Goal: Task Accomplishment & Management: Complete application form

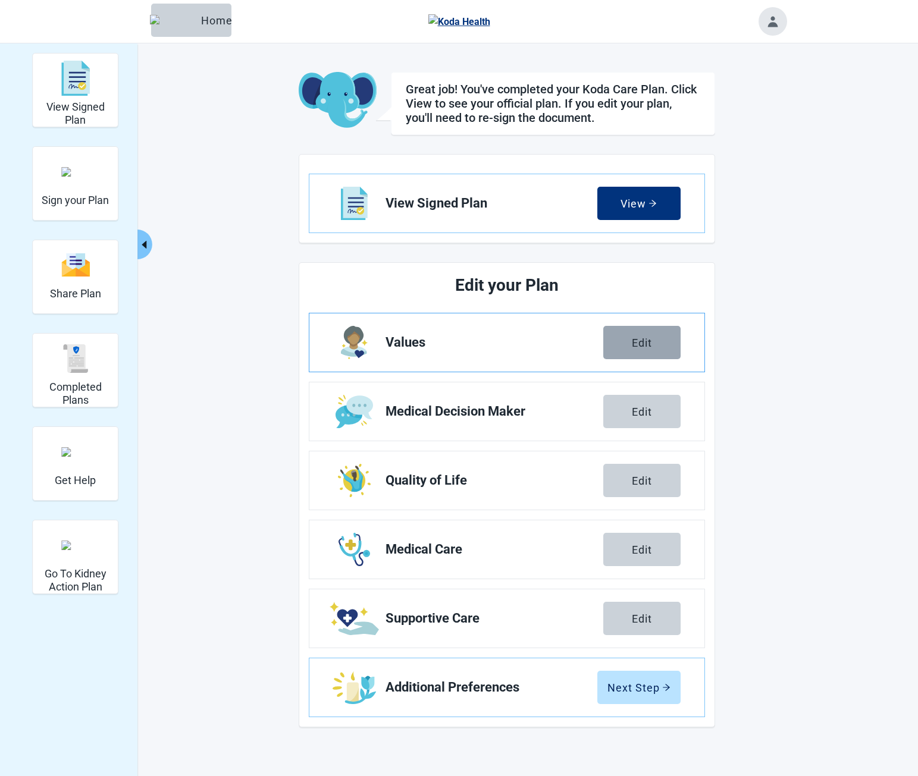
drag, startPoint x: 0, startPoint y: 0, endPoint x: 636, endPoint y: 340, distance: 721.4
click at [636, 340] on div "Edit" at bounding box center [642, 343] width 20 height 12
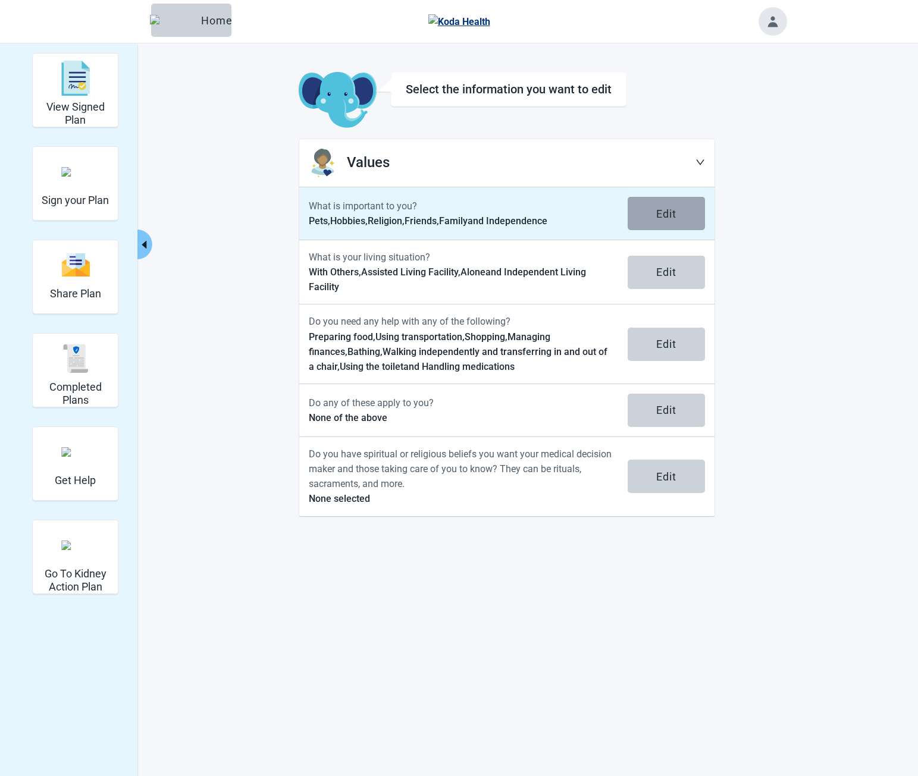
click at [653, 219] on button "Edit" at bounding box center [666, 213] width 77 height 33
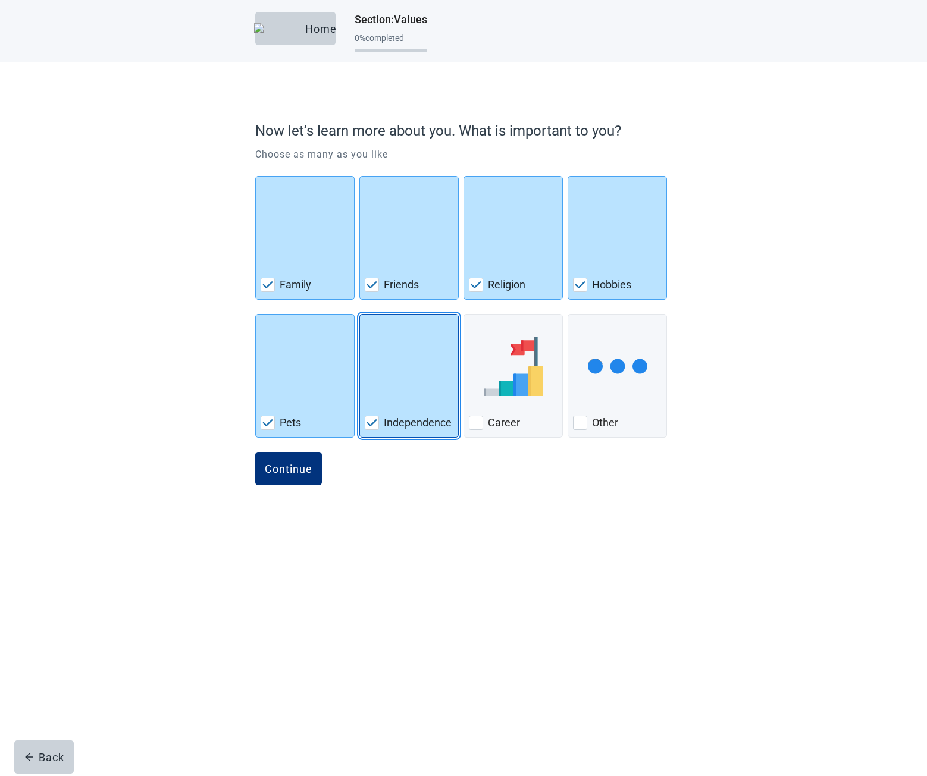
click at [393, 399] on div "Independence, checkbox, checked" at bounding box center [409, 366] width 89 height 94
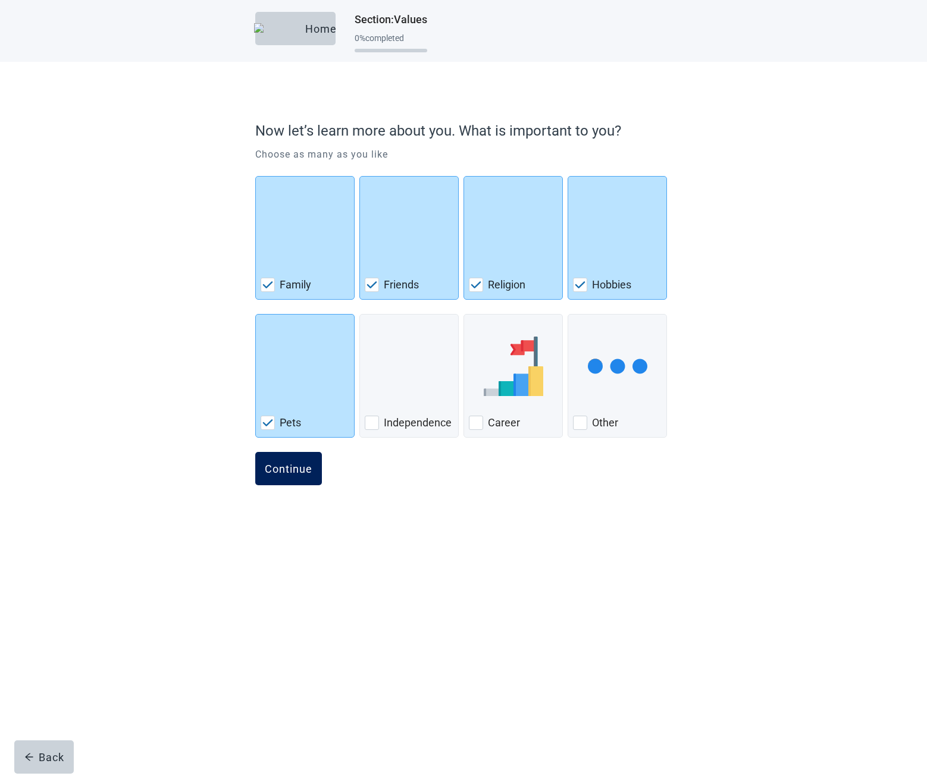
click at [312, 469] on button "Continue" at bounding box center [288, 468] width 67 height 33
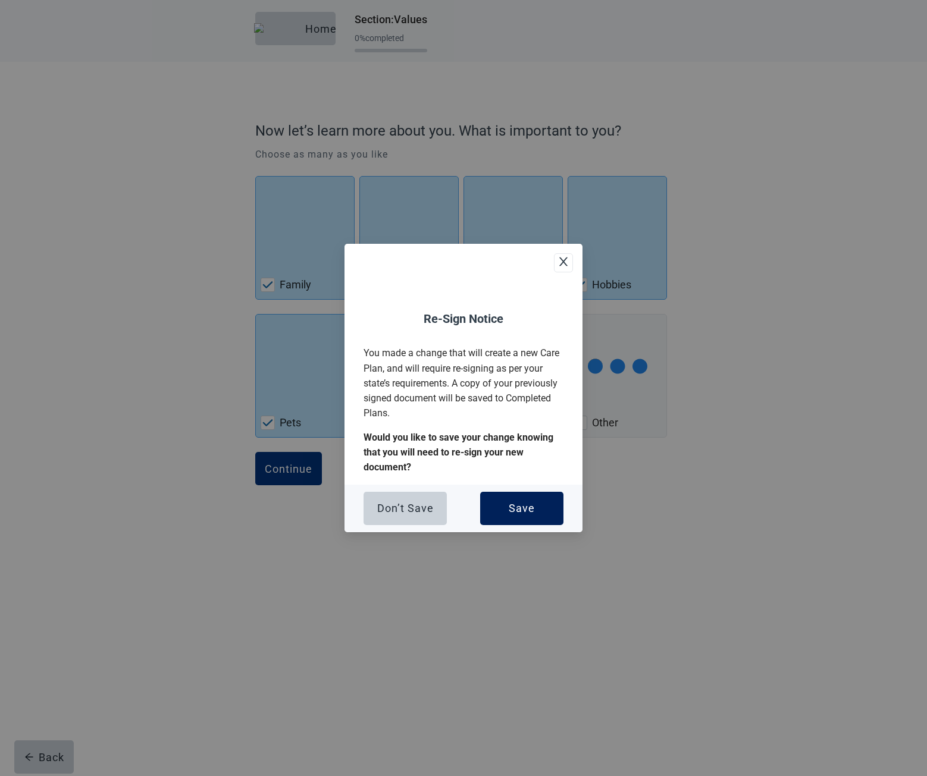
click at [549, 512] on button "Save" at bounding box center [521, 508] width 83 height 33
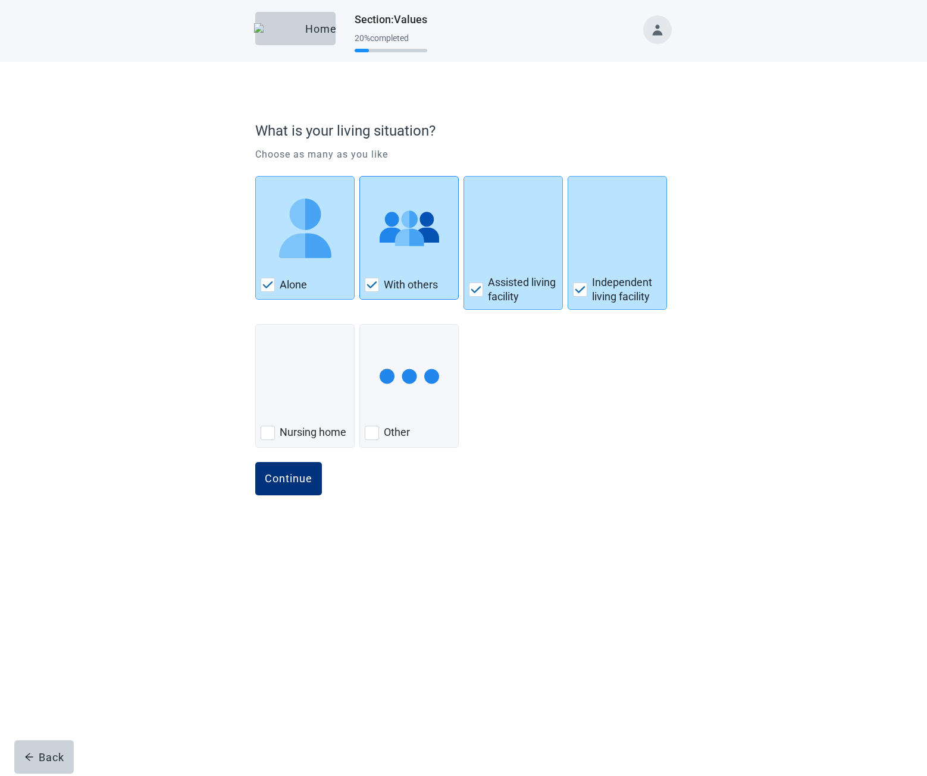
click at [437, 249] on img "With Others, checkbox, checked" at bounding box center [409, 228] width 59 height 59
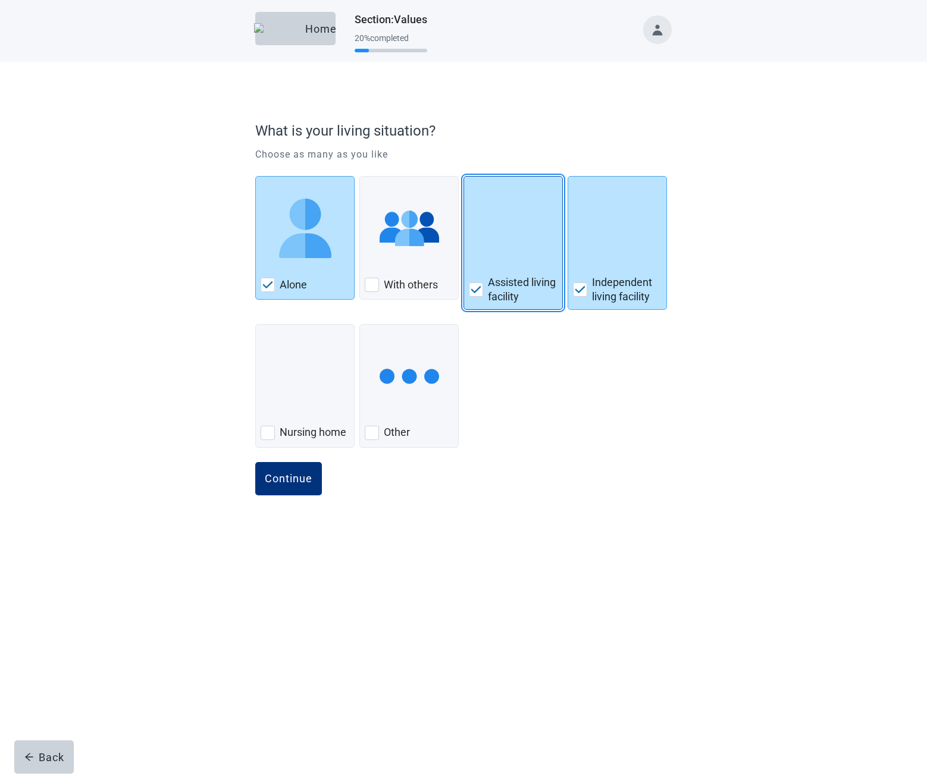
click at [513, 255] on img "Assisted Living Facility, checkbox, checked" at bounding box center [513, 228] width 0 height 59
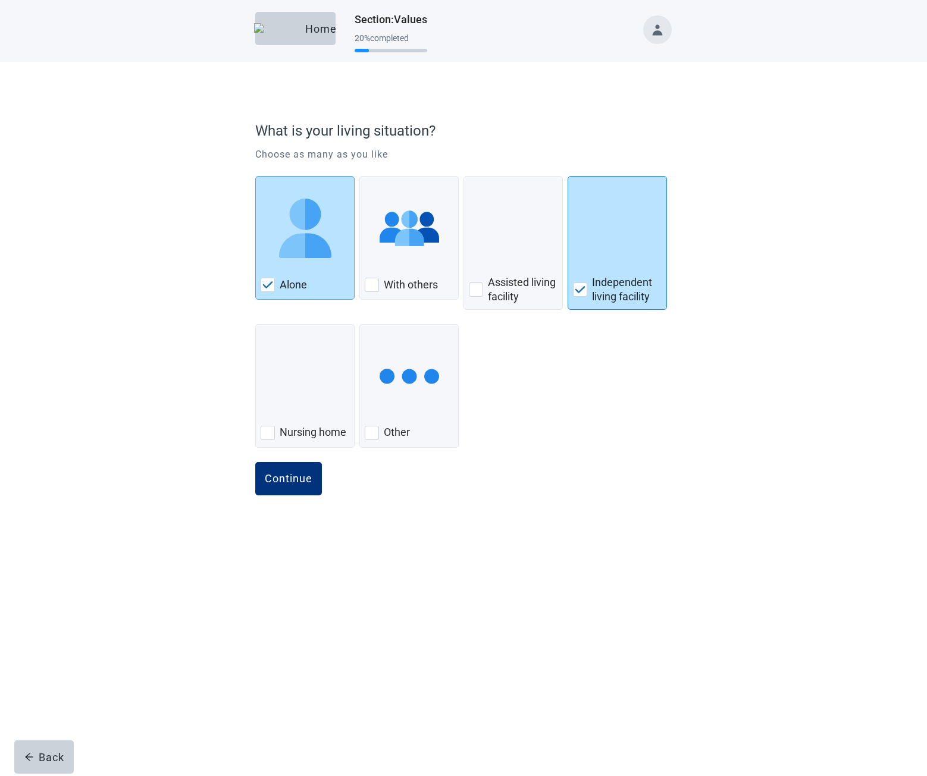
click at [641, 259] on div "Independent Living Facility, checkbox, checked" at bounding box center [617, 228] width 89 height 94
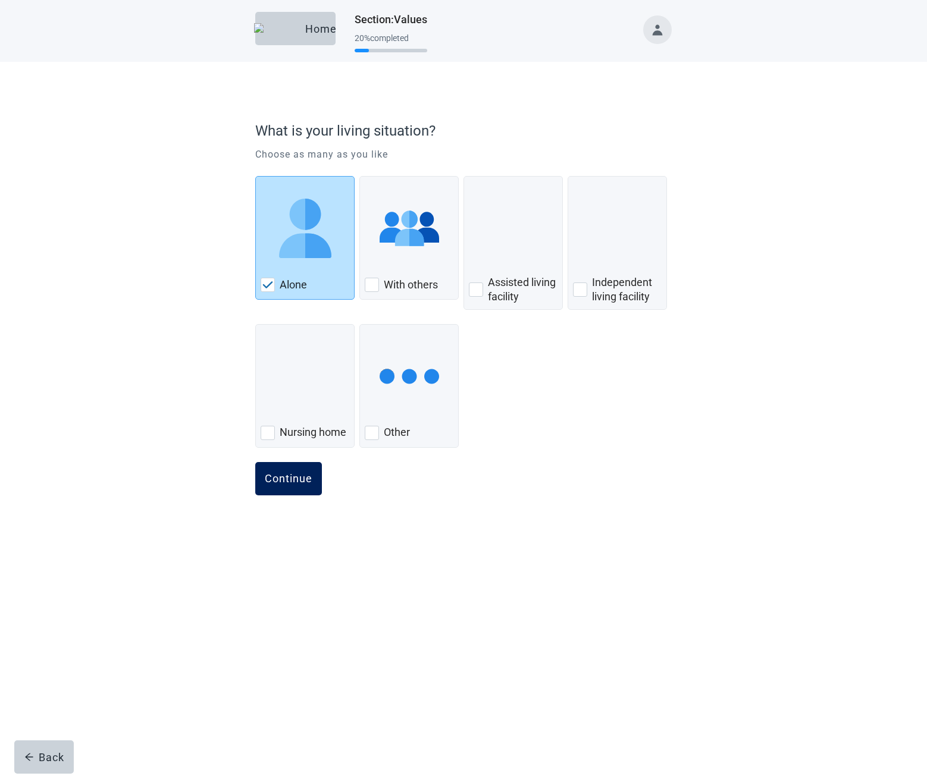
click at [302, 470] on button "Continue" at bounding box center [288, 478] width 67 height 33
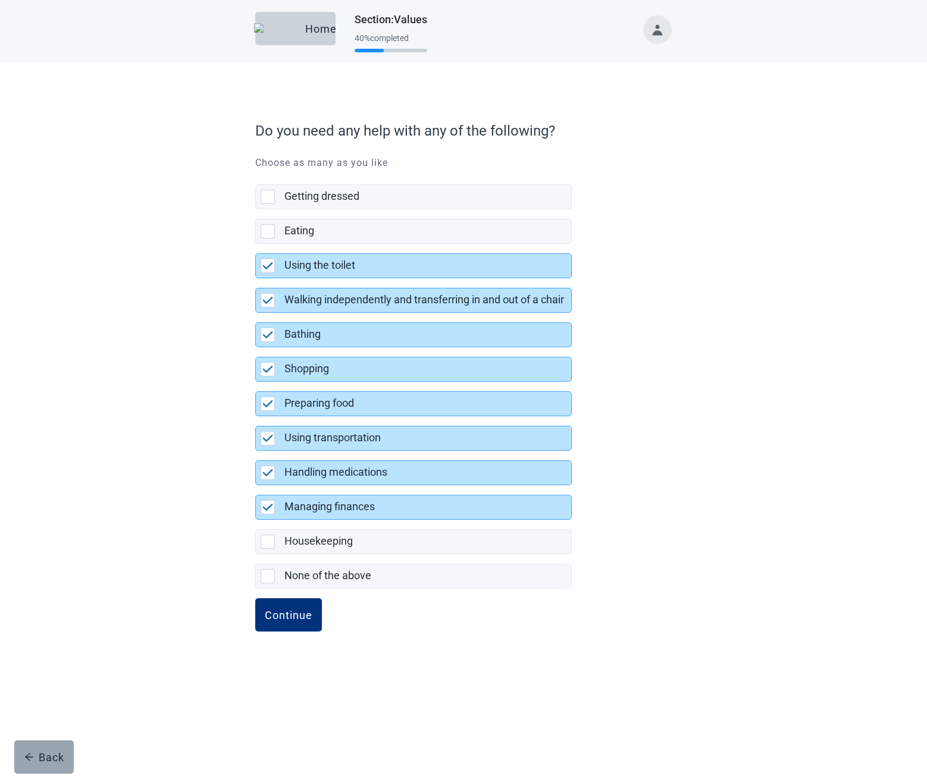
click at [43, 750] on button "Back" at bounding box center [43, 757] width 59 height 33
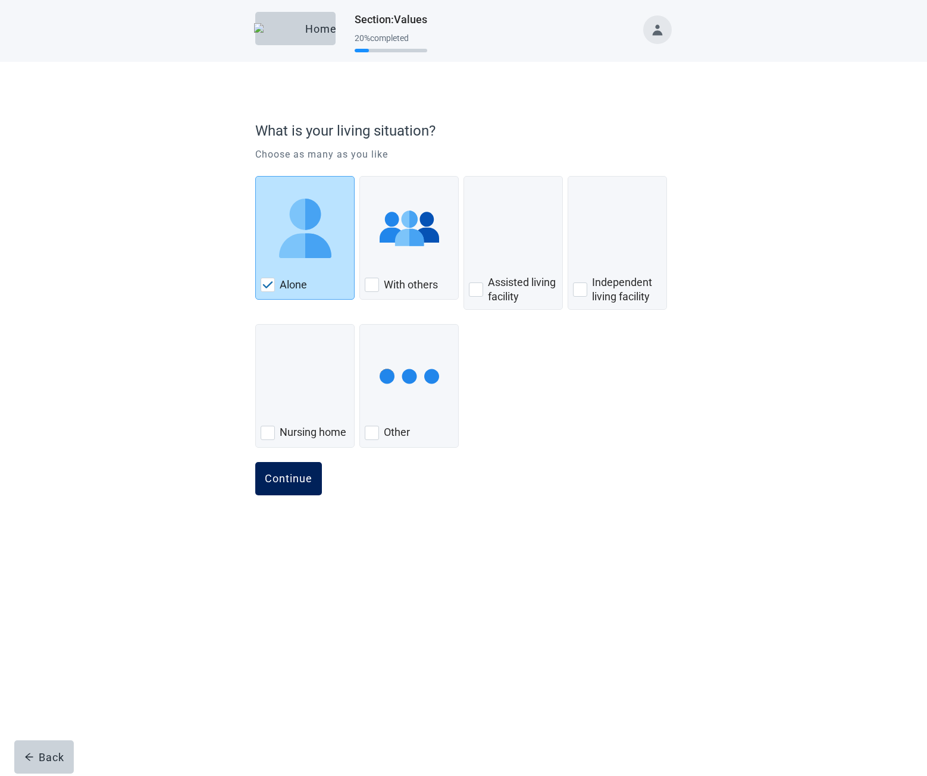
click at [295, 482] on div "Continue" at bounding box center [289, 479] width 48 height 12
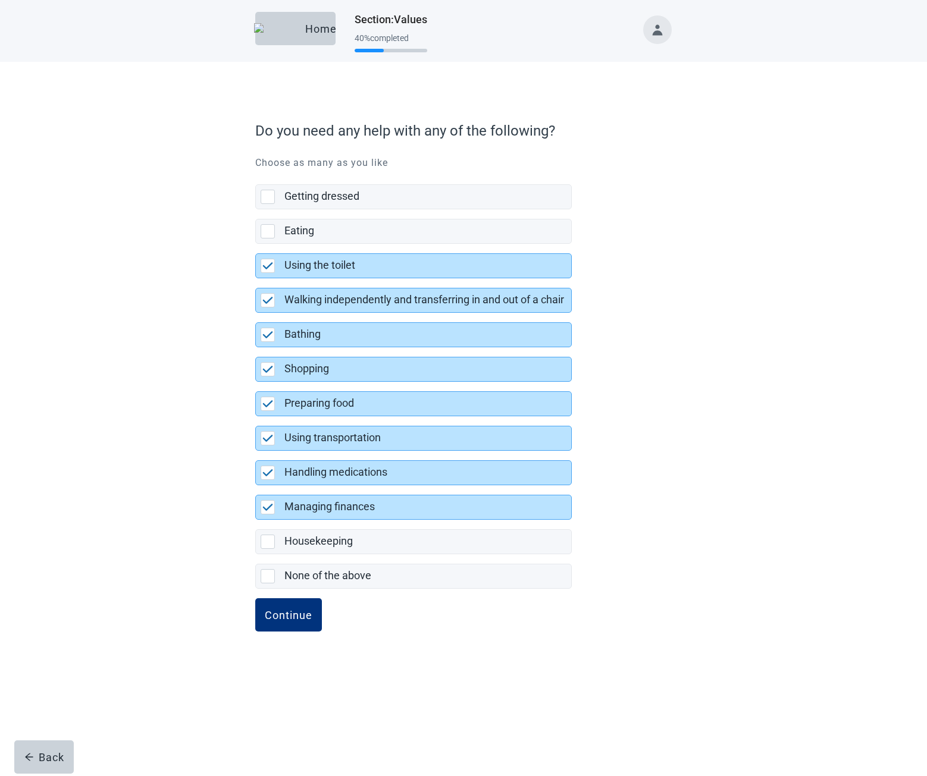
click at [433, 319] on label "Bathing" at bounding box center [413, 330] width 316 height 35
click at [436, 300] on label "Walking independently and transferring in and out of a chair" at bounding box center [424, 299] width 280 height 12
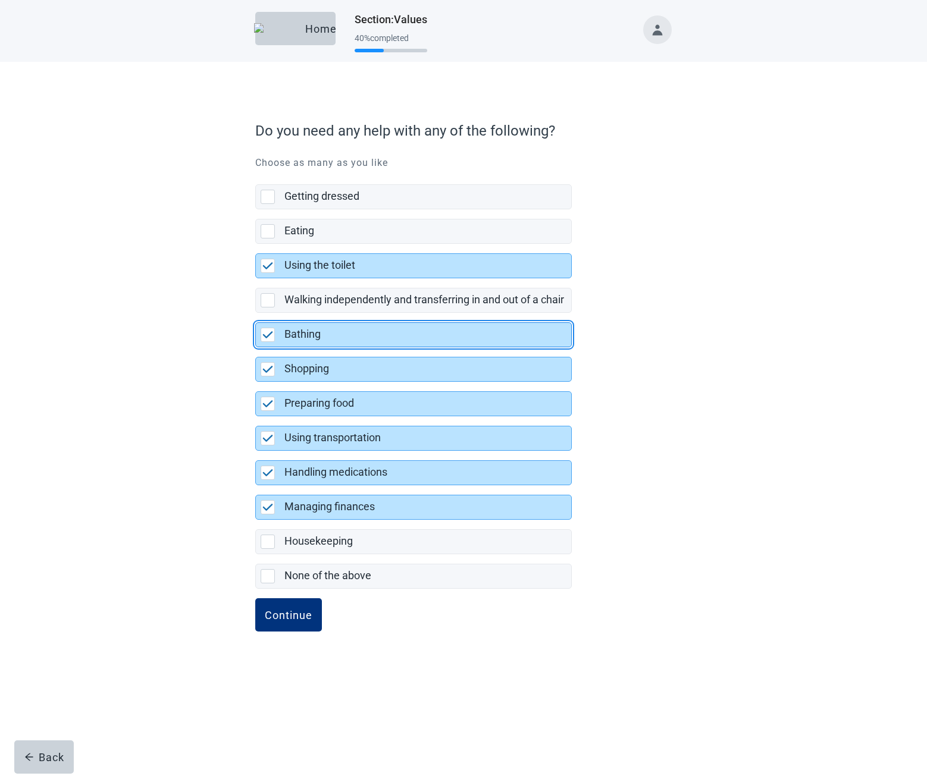
click at [435, 336] on div "Bathing" at bounding box center [424, 334] width 280 height 15
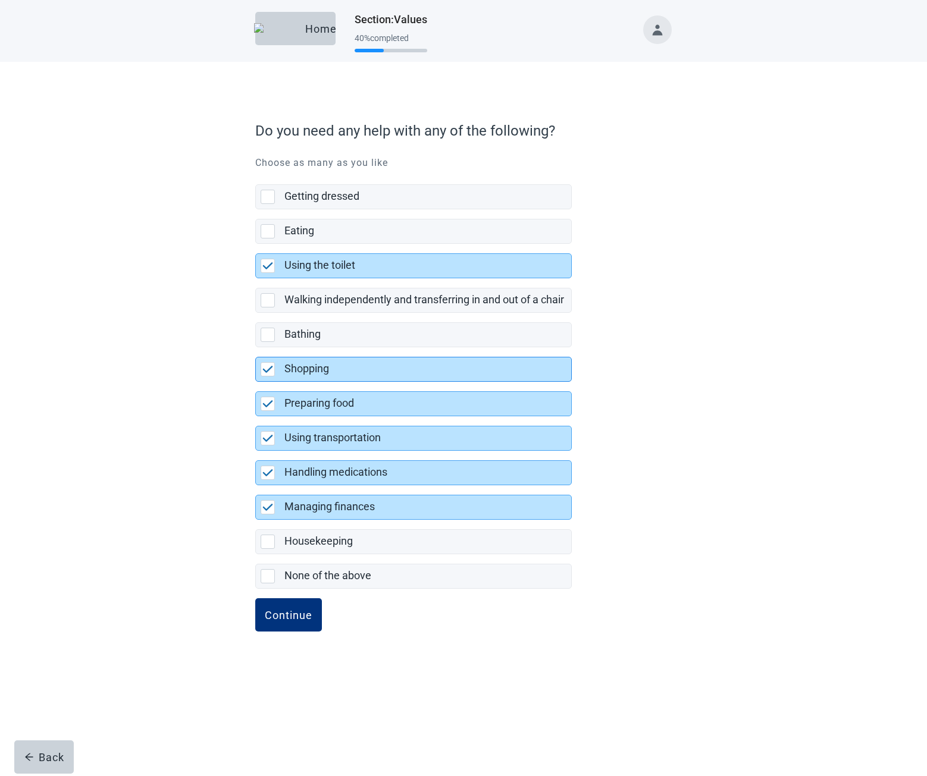
click at [438, 365] on div "Shopping" at bounding box center [424, 369] width 280 height 15
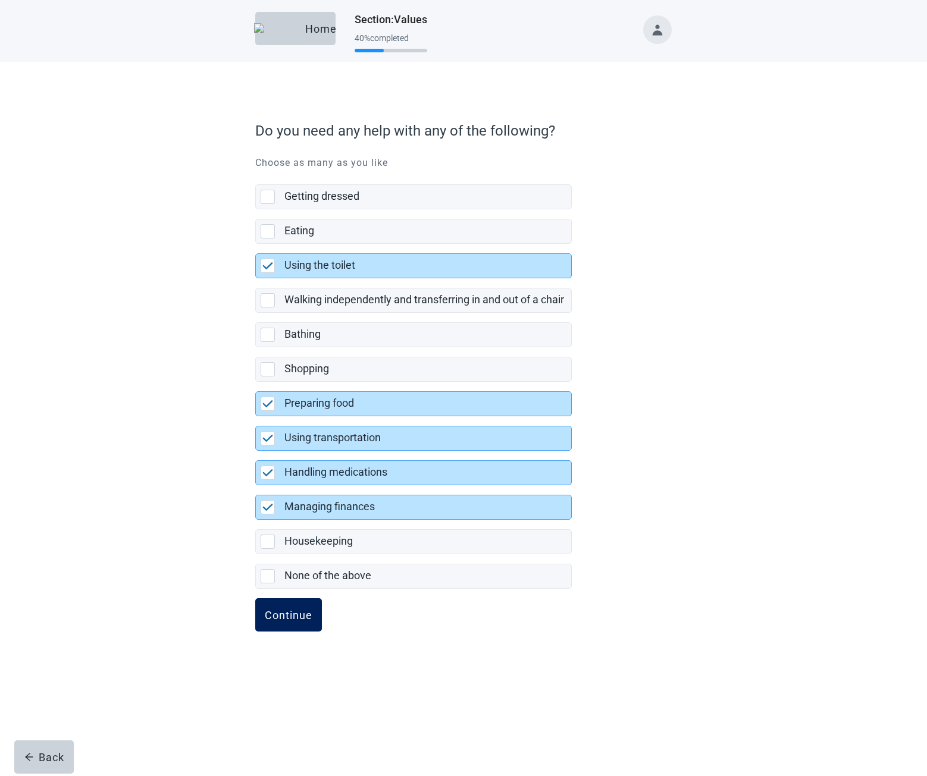
click at [302, 613] on div "Continue" at bounding box center [289, 615] width 48 height 12
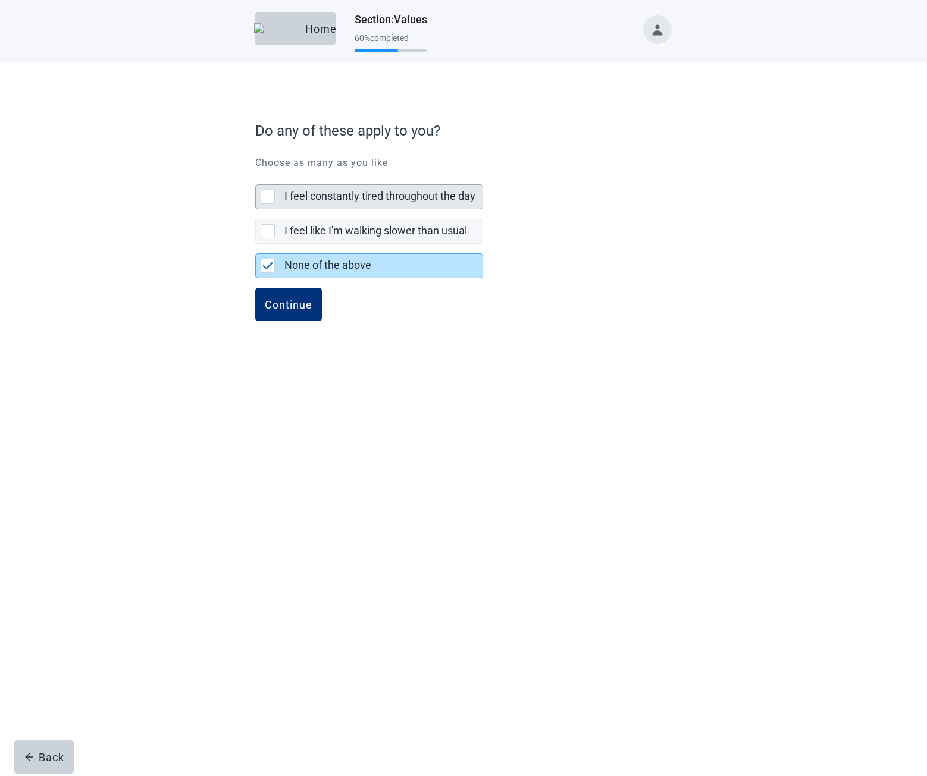
click at [354, 194] on label "I feel constantly tired throughout the day" at bounding box center [379, 196] width 191 height 12
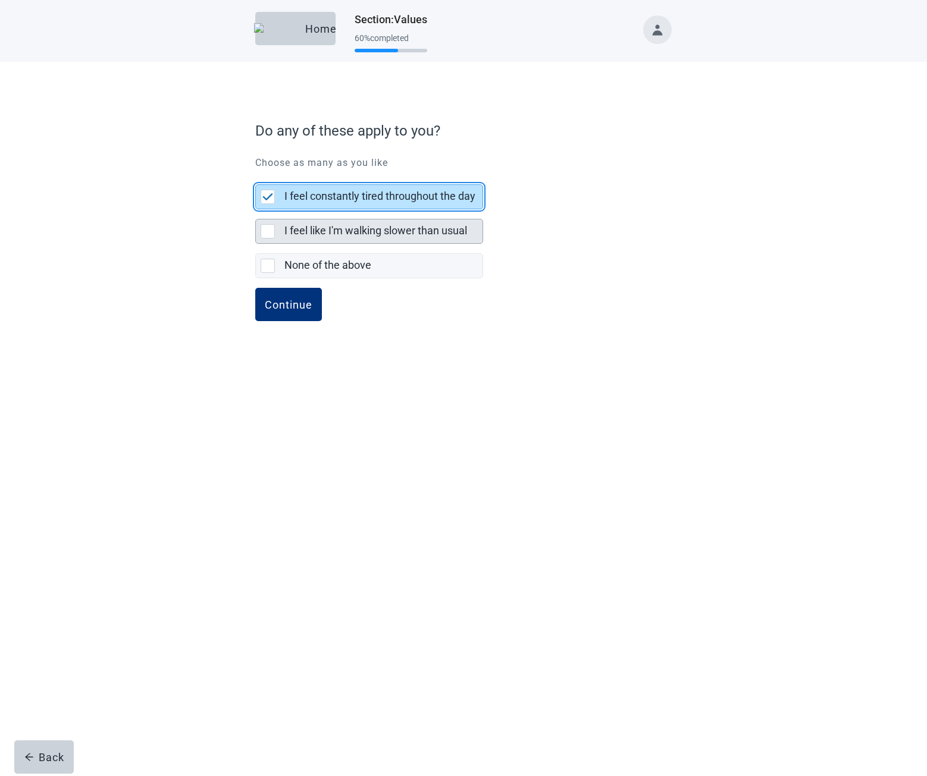
click at [361, 229] on label "I feel like I'm walking slower than usual" at bounding box center [375, 230] width 183 height 12
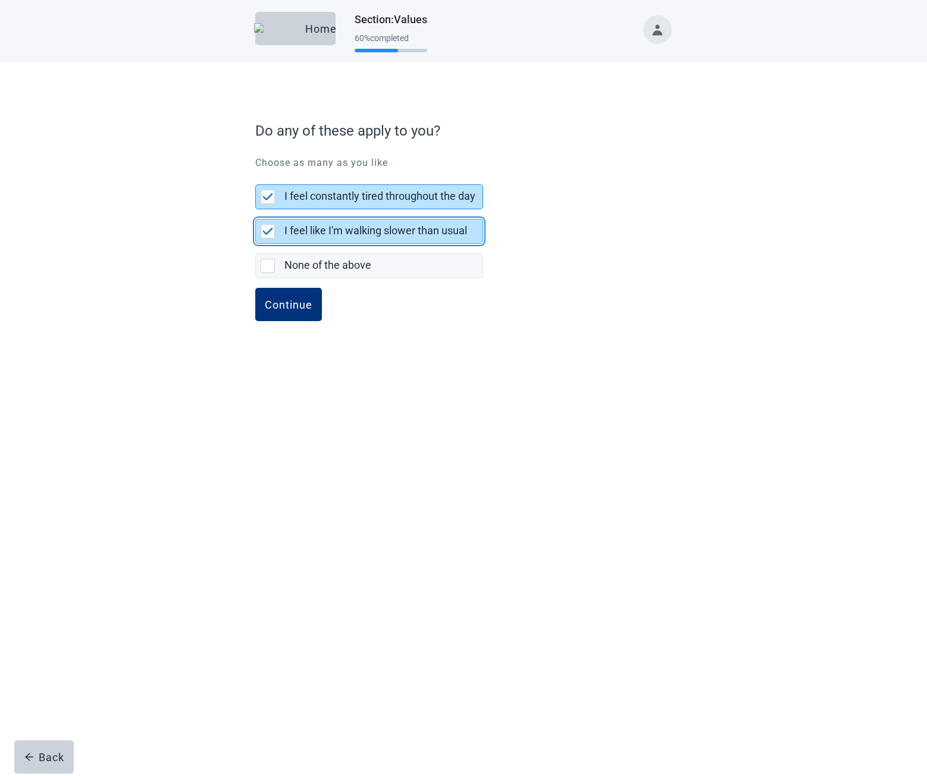
click at [359, 197] on label "I feel constantly tired throughout the day" at bounding box center [379, 196] width 191 height 12
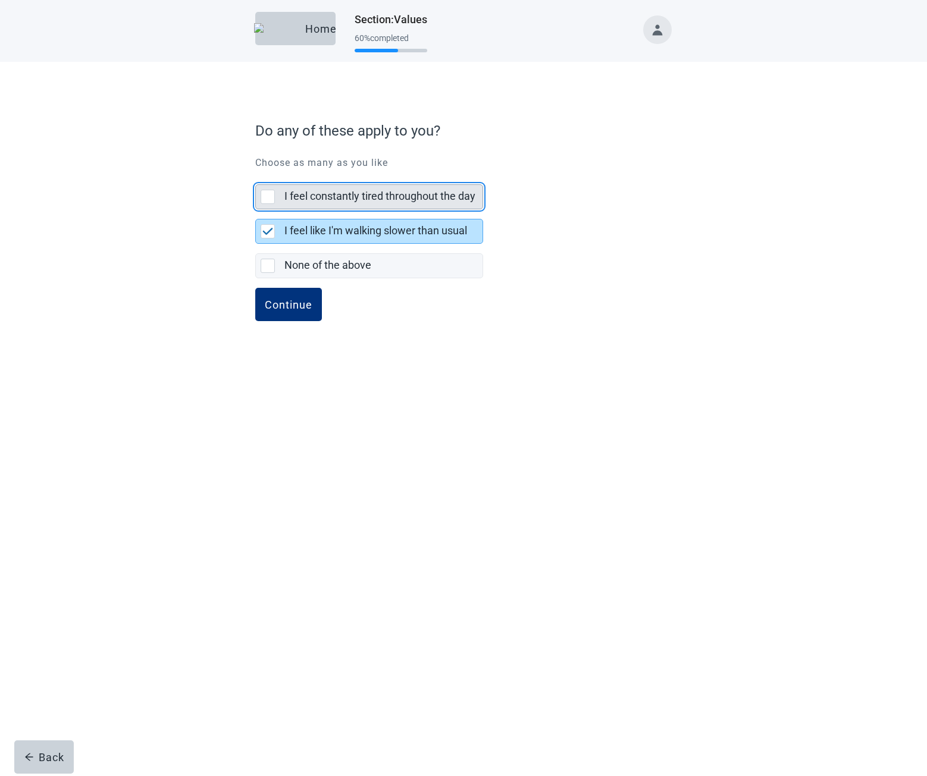
click at [362, 200] on label "I feel constantly tired throughout the day" at bounding box center [379, 196] width 191 height 12
click at [415, 236] on label "I feel like I'm walking slower than usual" at bounding box center [375, 230] width 183 height 12
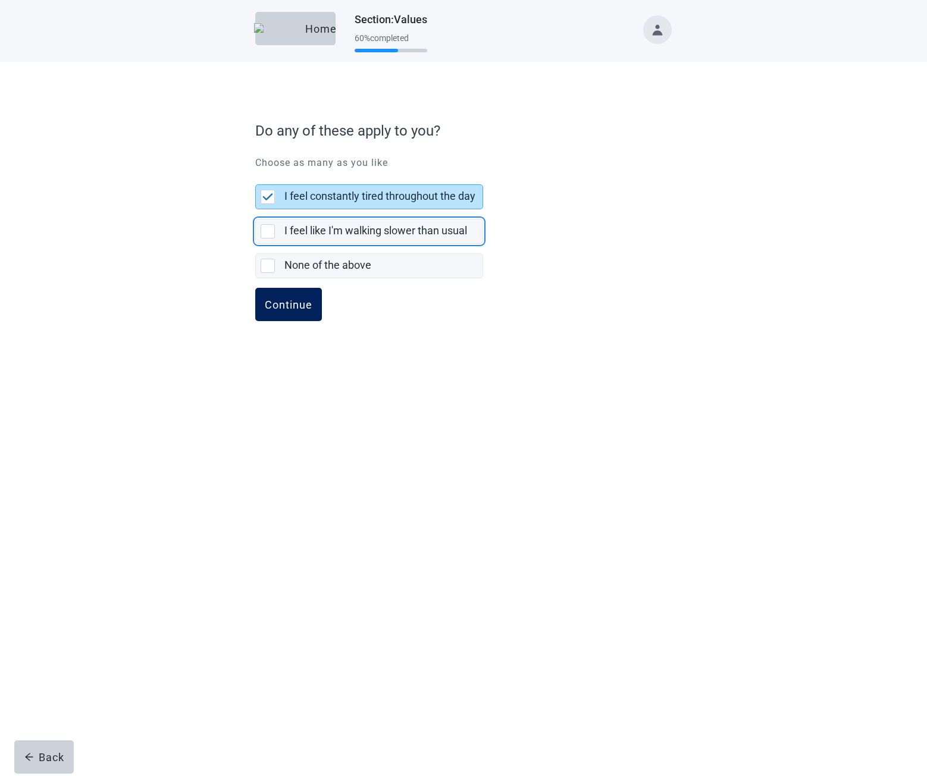
click at [284, 307] on div "Continue" at bounding box center [289, 305] width 48 height 12
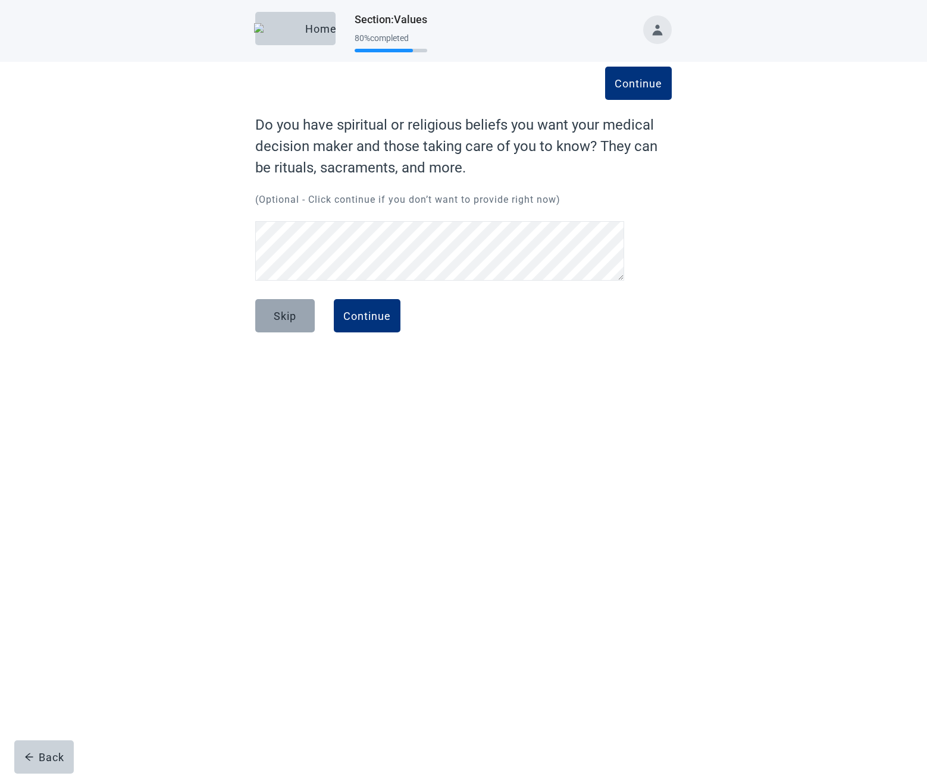
click at [298, 311] on button "Skip" at bounding box center [284, 315] width 59 height 33
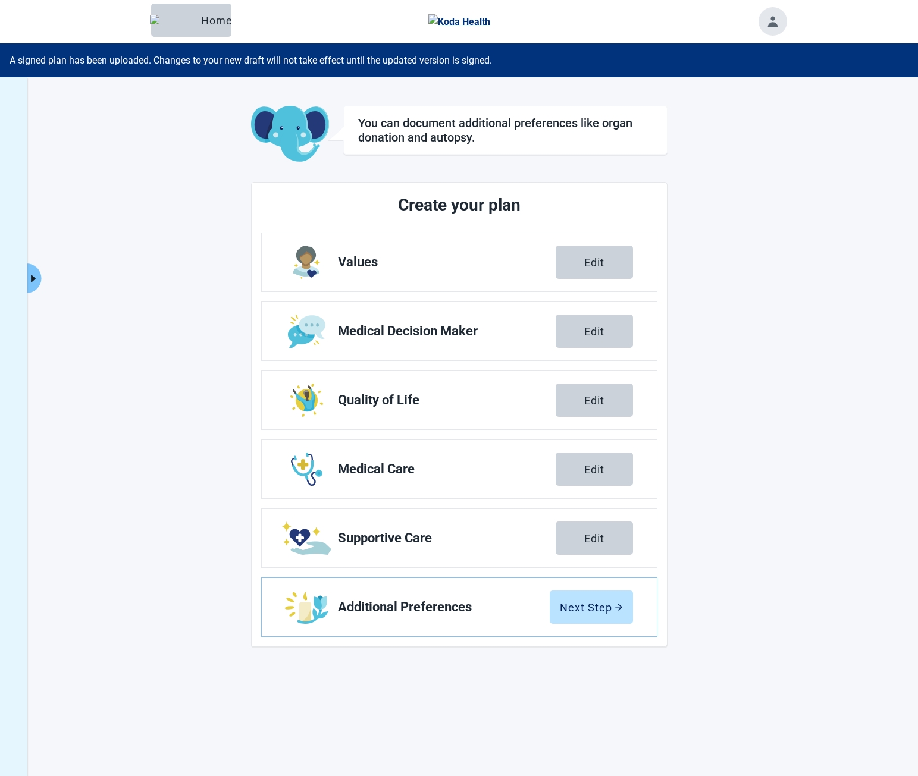
drag, startPoint x: 595, startPoint y: 399, endPoint x: 676, endPoint y: 310, distance: 120.4
click at [595, 399] on div "Edit" at bounding box center [594, 400] width 20 height 12
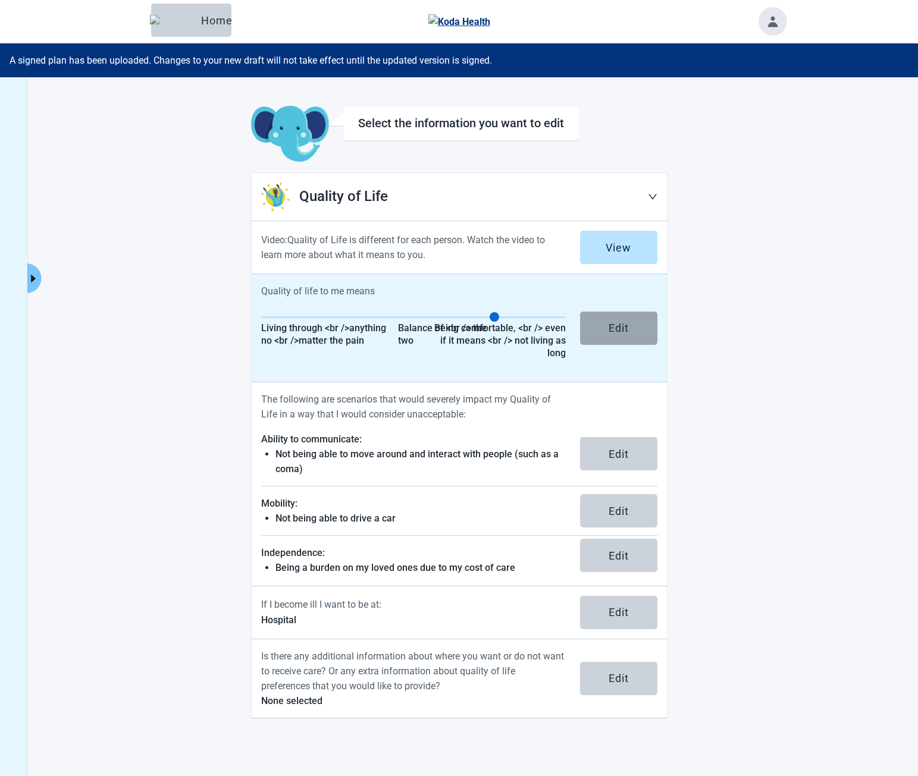
click at [619, 338] on button "Edit" at bounding box center [618, 328] width 77 height 33
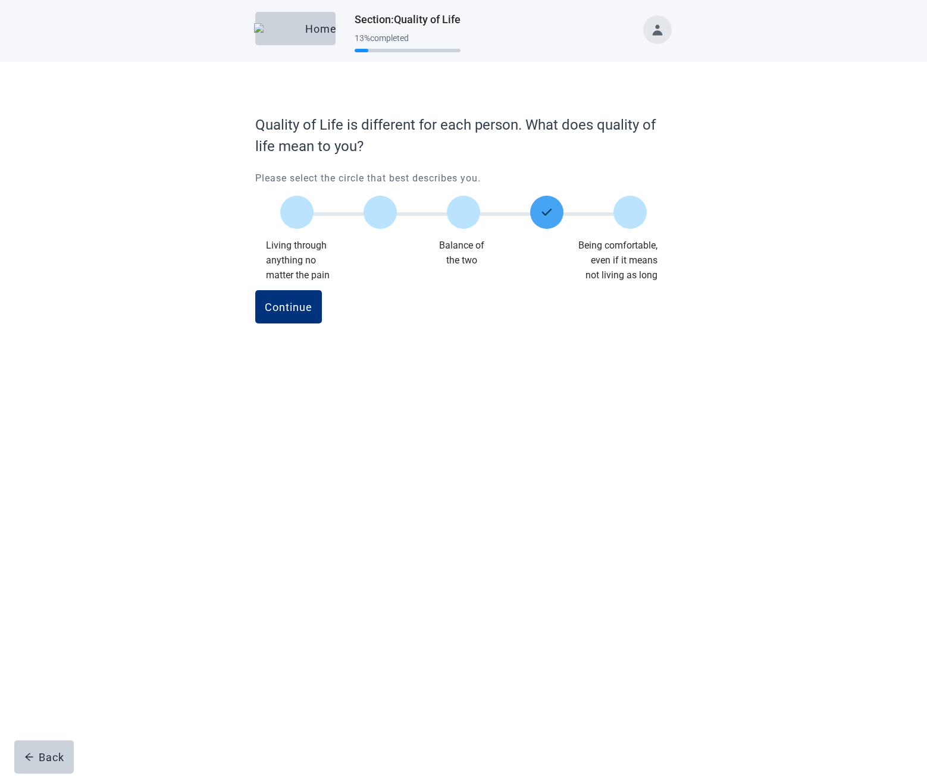
click at [480, 211] on div "Main content" at bounding box center [463, 213] width 83 height 54
click at [466, 211] on label "Main content" at bounding box center [463, 212] width 33 height 33
click at [390, 212] on label "Main content" at bounding box center [379, 212] width 33 height 33
click at [485, 211] on div "Main content" at bounding box center [463, 213] width 83 height 54
click at [546, 217] on label "Main content" at bounding box center [546, 212] width 33 height 33
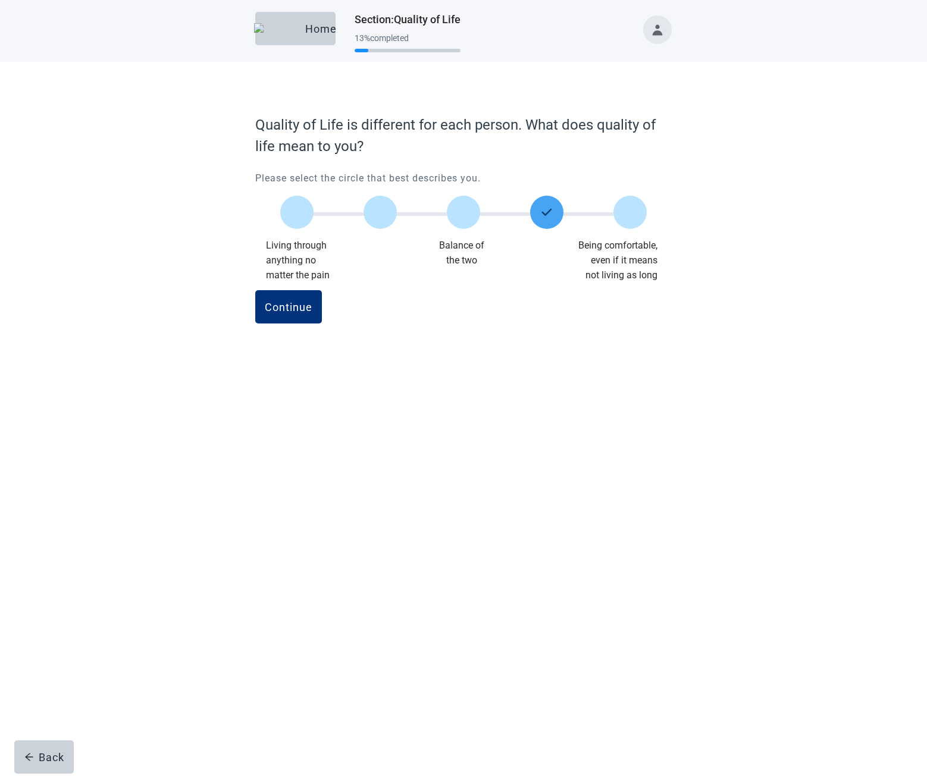
click at [658, 212] on div "Main content" at bounding box center [629, 213] width 83 height 54
click at [641, 211] on label "Main content" at bounding box center [629, 212] width 33 height 33
click at [467, 215] on label "Main content" at bounding box center [463, 212] width 33 height 33
click at [538, 220] on label "Main content" at bounding box center [546, 212] width 33 height 33
click at [378, 213] on label "Main content" at bounding box center [379, 212] width 33 height 33
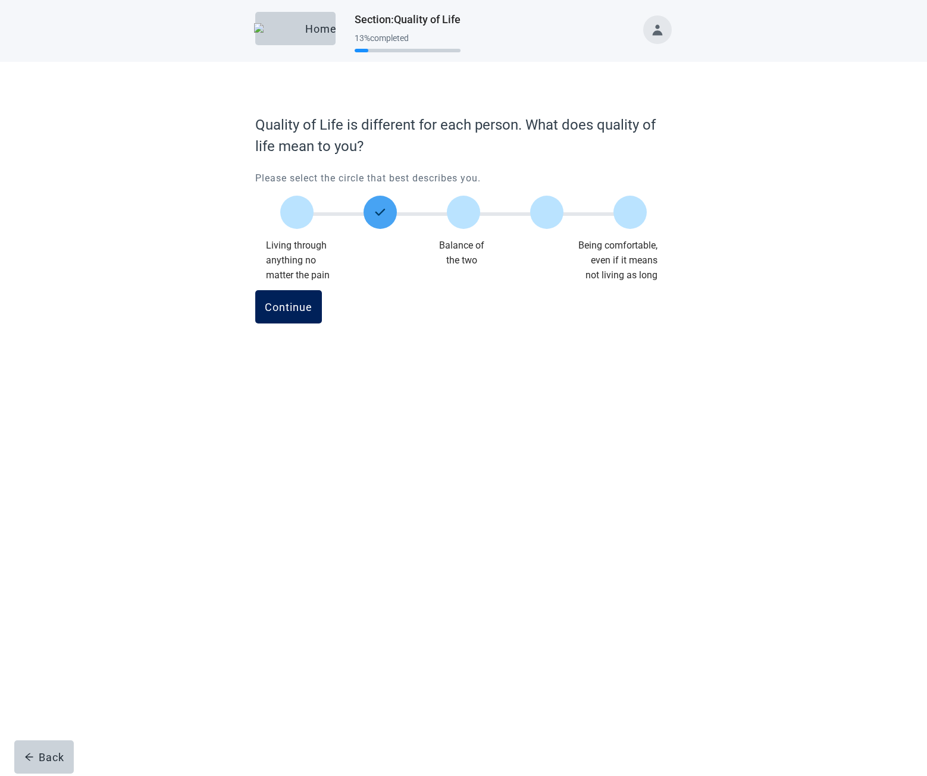
click at [293, 305] on div "Continue" at bounding box center [289, 307] width 48 height 12
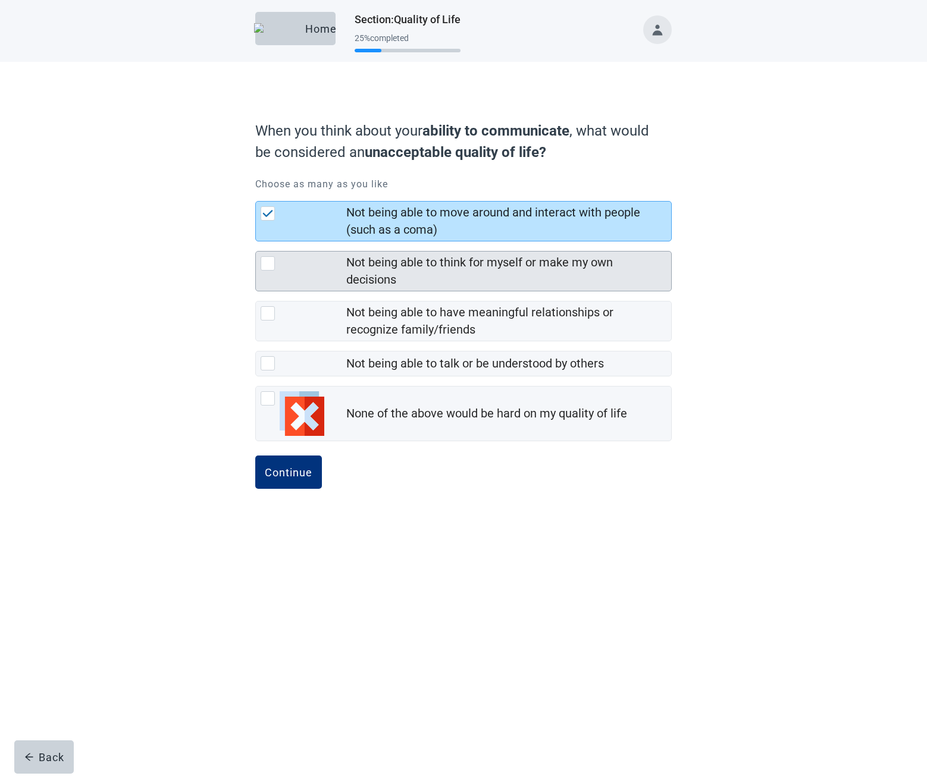
click at [379, 289] on div "Not being able to think for myself or make my own decisions" at bounding box center [505, 271] width 318 height 35
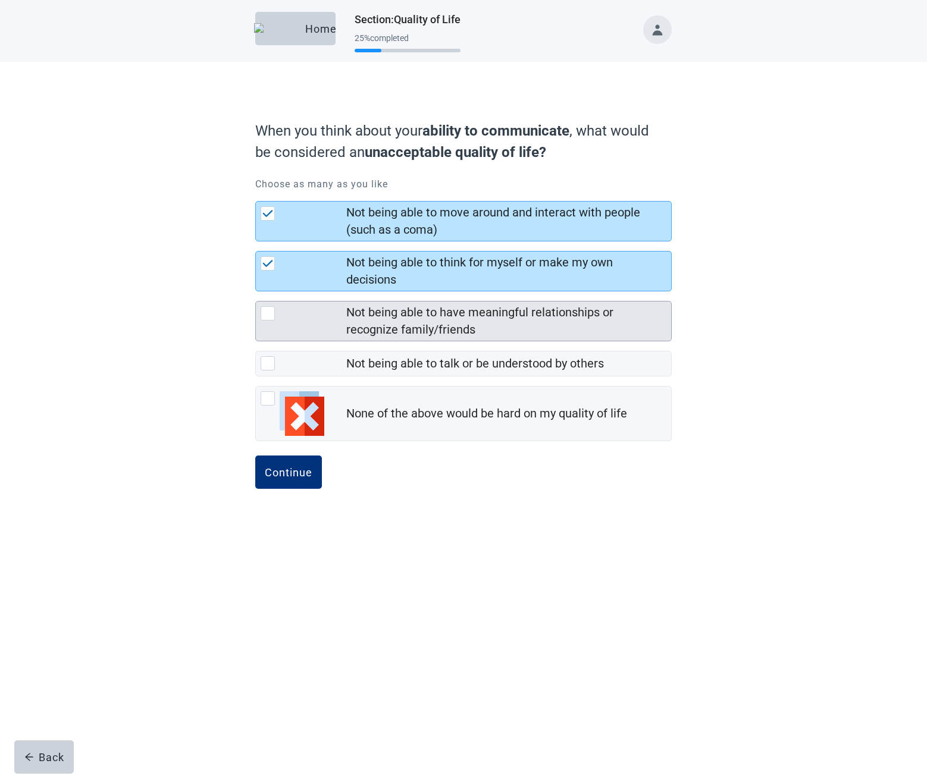
click at [381, 338] on div "Not being able to have meaningful relationships or recognize family/friends" at bounding box center [505, 321] width 318 height 35
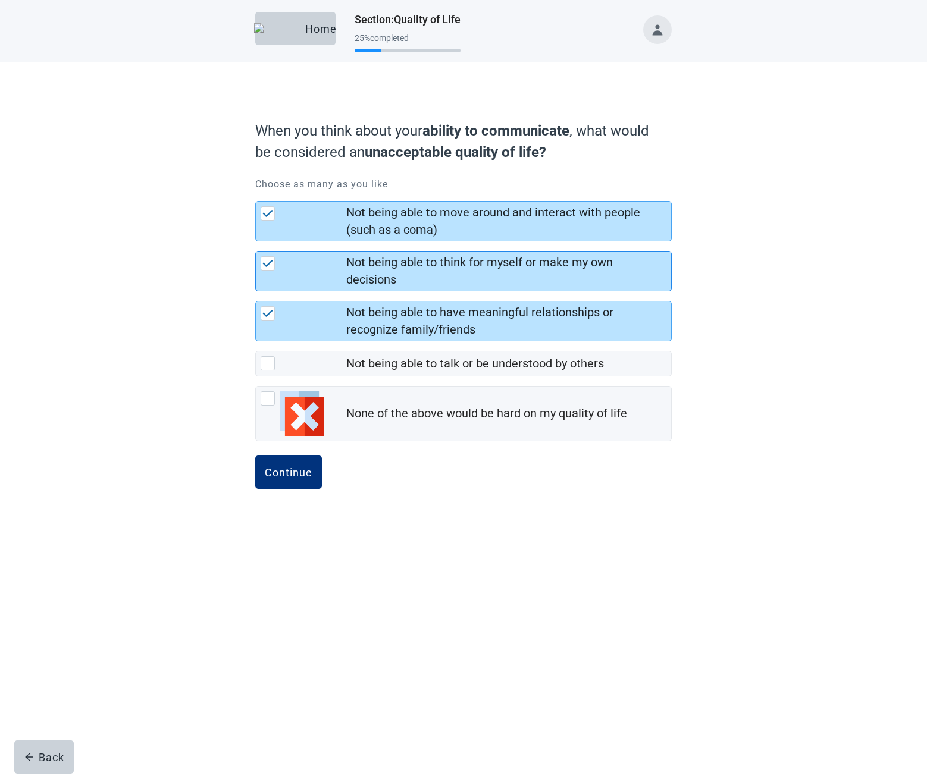
click at [377, 289] on div "Not being able to think for myself or make my own decisions" at bounding box center [505, 271] width 318 height 35
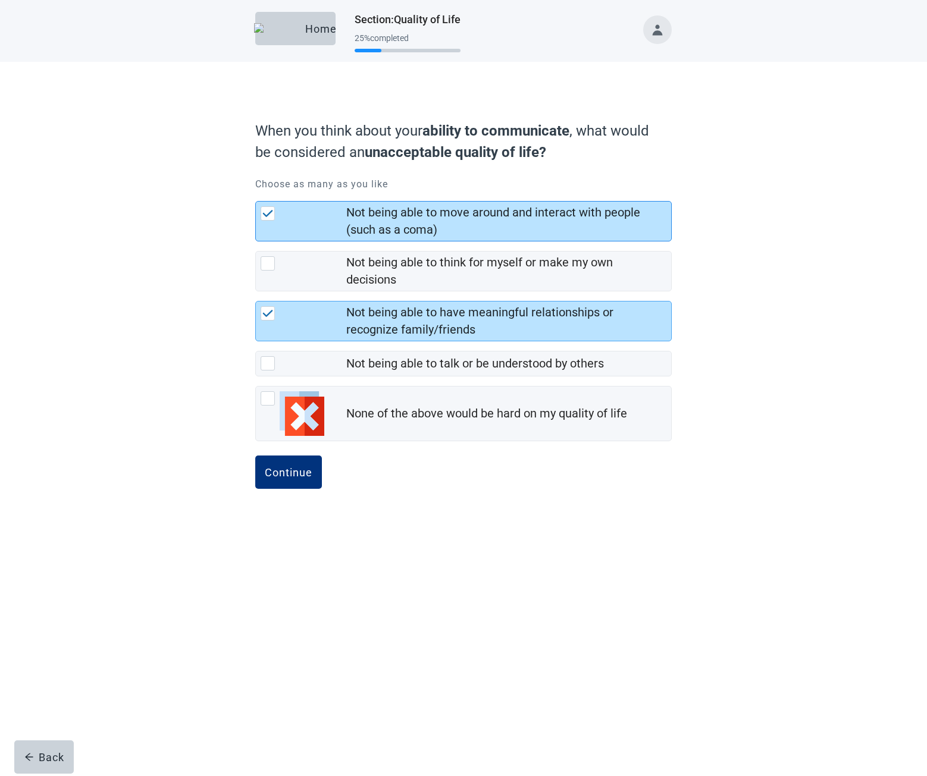
click at [379, 238] on div "Not being able to move around and interact with people (such as a coma)" at bounding box center [505, 221] width 318 height 35
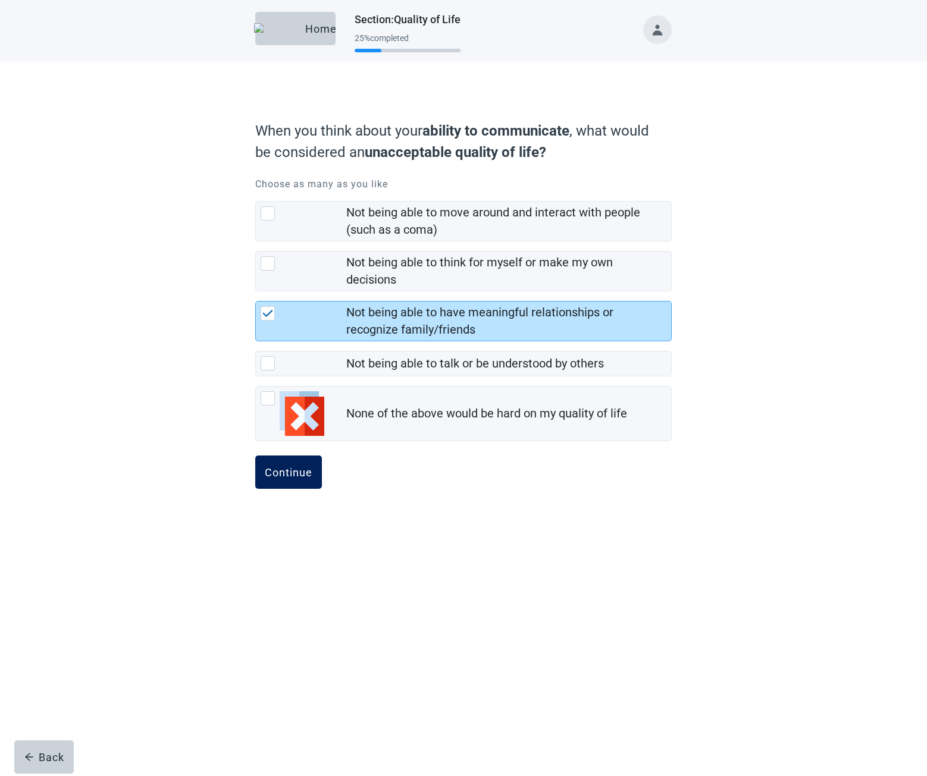
click at [280, 478] on div "Continue" at bounding box center [289, 472] width 48 height 12
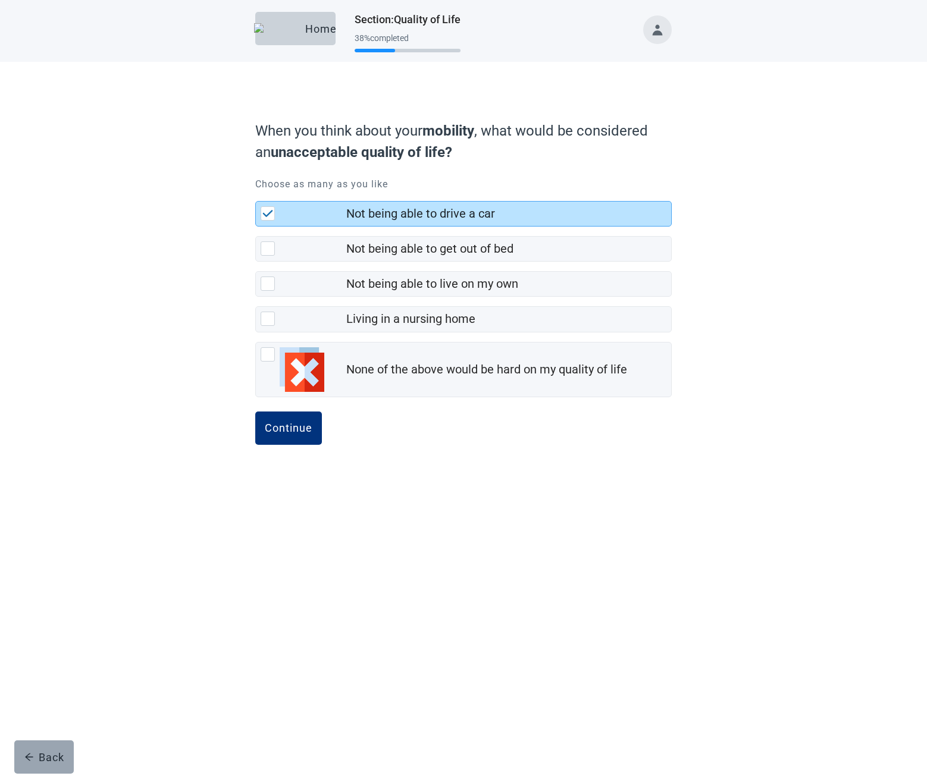
click at [68, 744] on button "Back" at bounding box center [43, 757] width 59 height 33
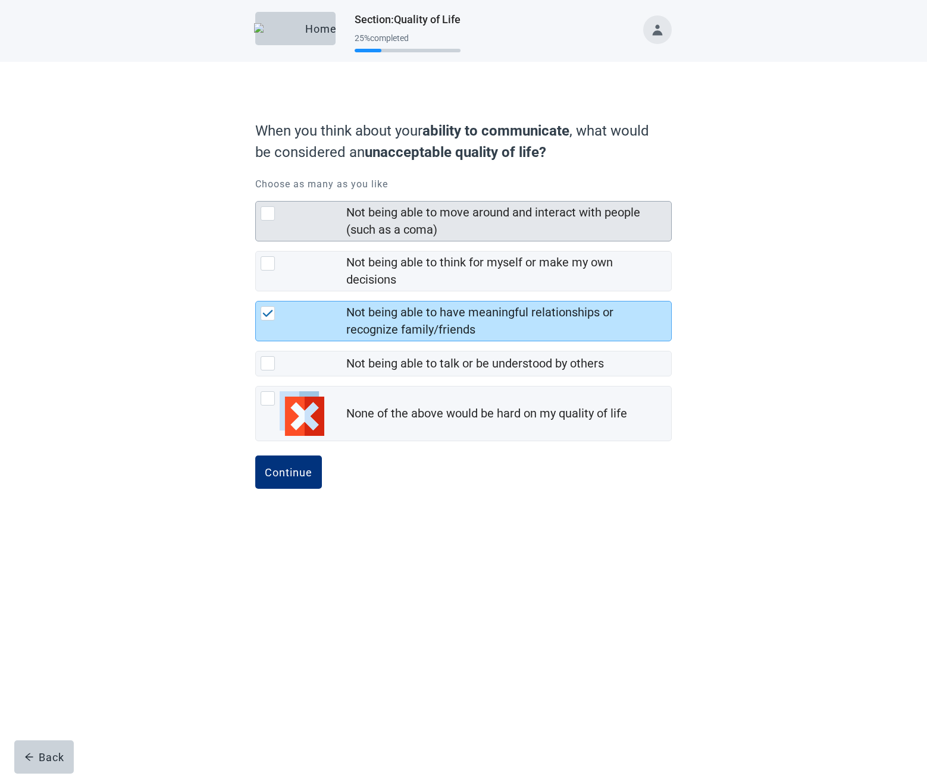
click at [366, 239] on div "Not being able to move around and interact with people (such as a coma)" at bounding box center [505, 221] width 318 height 35
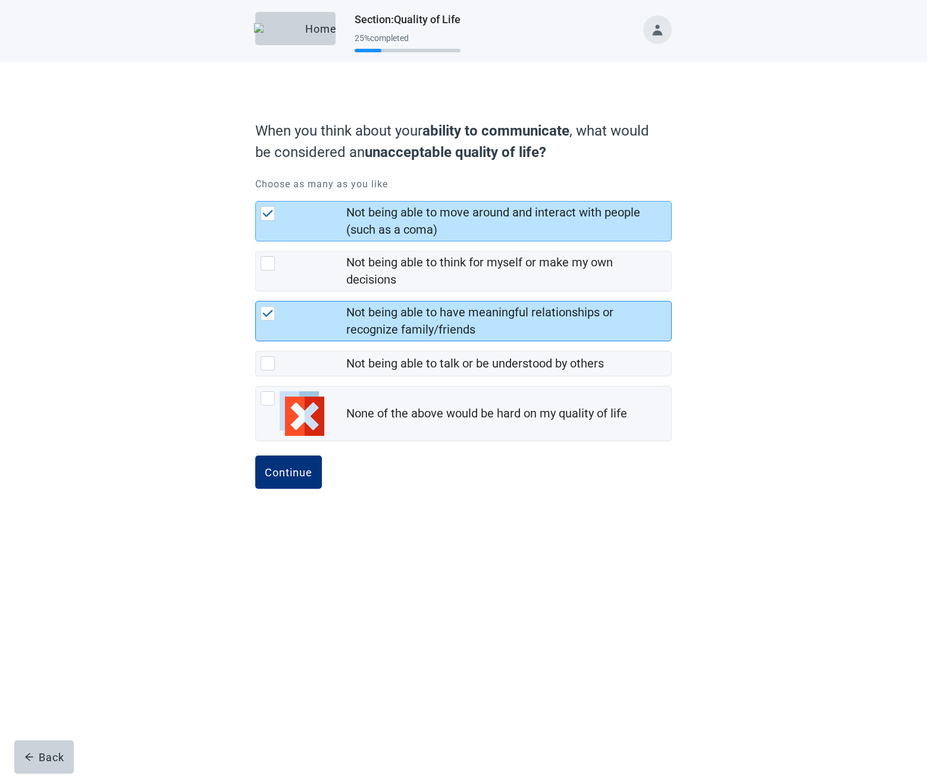
click at [351, 338] on div "Not being able to have meaningful relationships or recognize family/friends" at bounding box center [505, 321] width 318 height 35
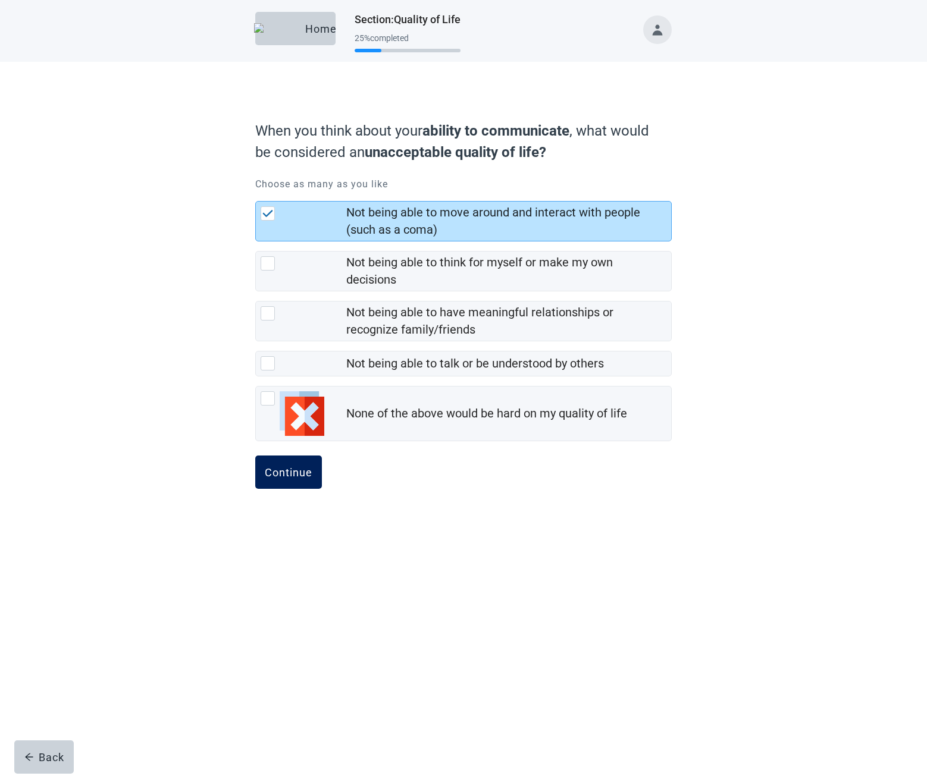
click at [306, 489] on button "Continue" at bounding box center [288, 472] width 67 height 33
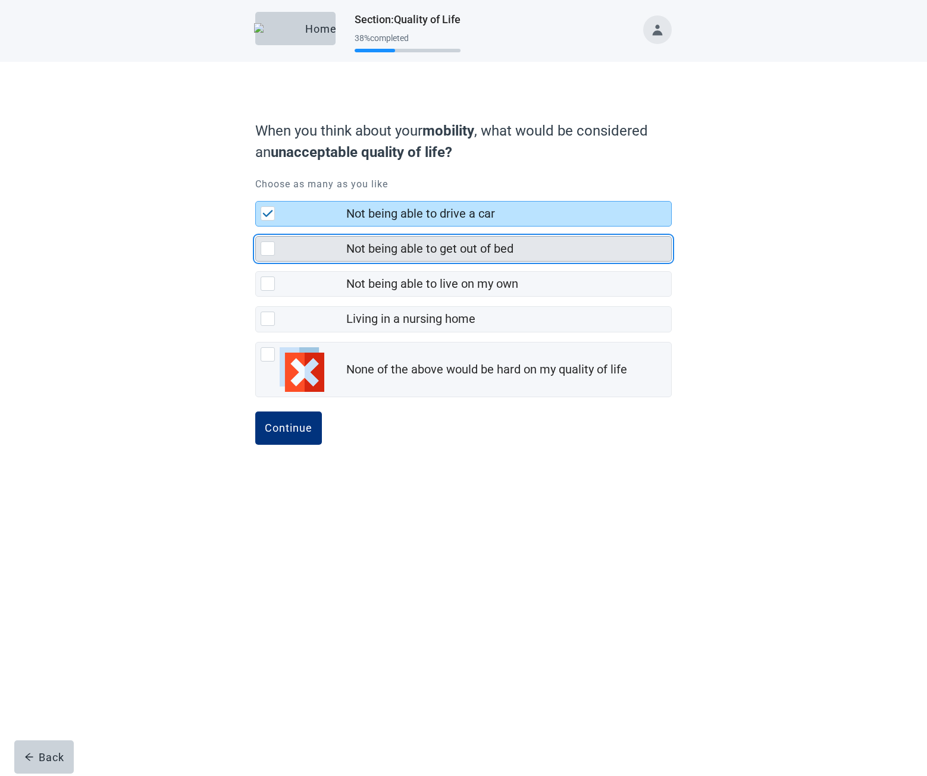
click at [453, 261] on div "Not being able to get out of bed" at bounding box center [463, 249] width 415 height 24
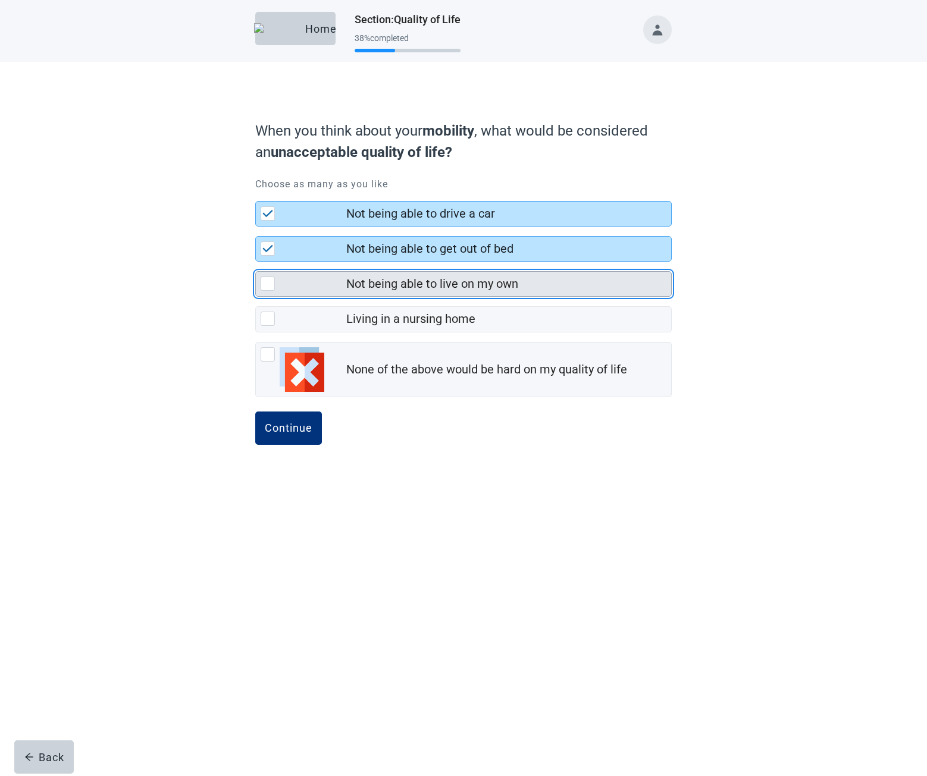
click at [433, 293] on div "Not being able to live on my own" at bounding box center [432, 283] width 172 height 17
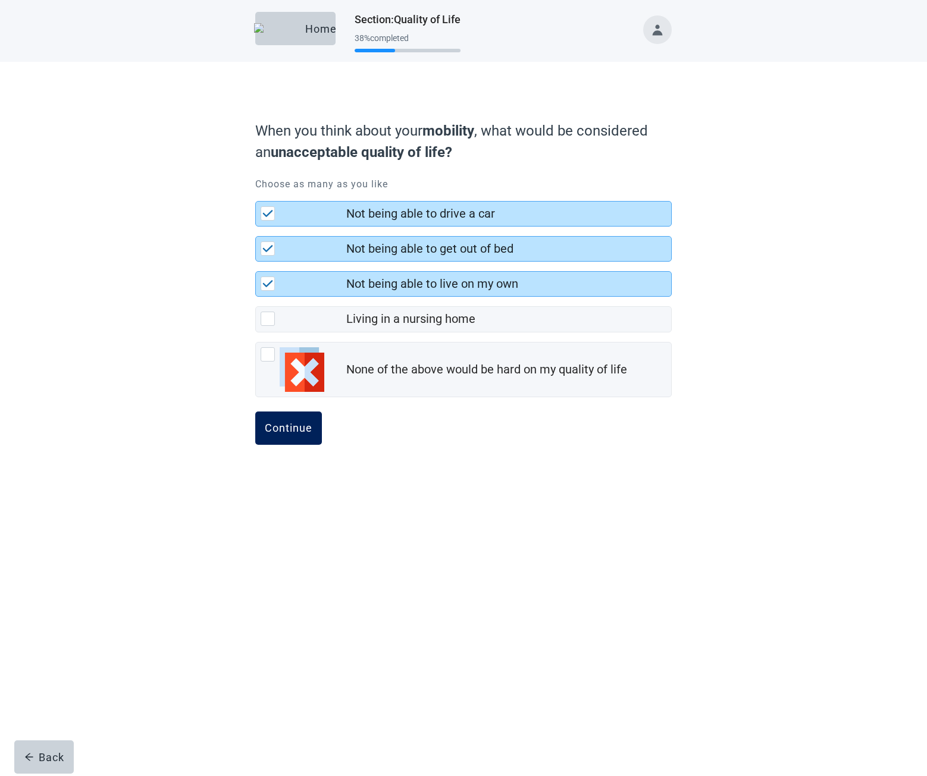
click at [285, 434] on div "Continue" at bounding box center [289, 428] width 48 height 12
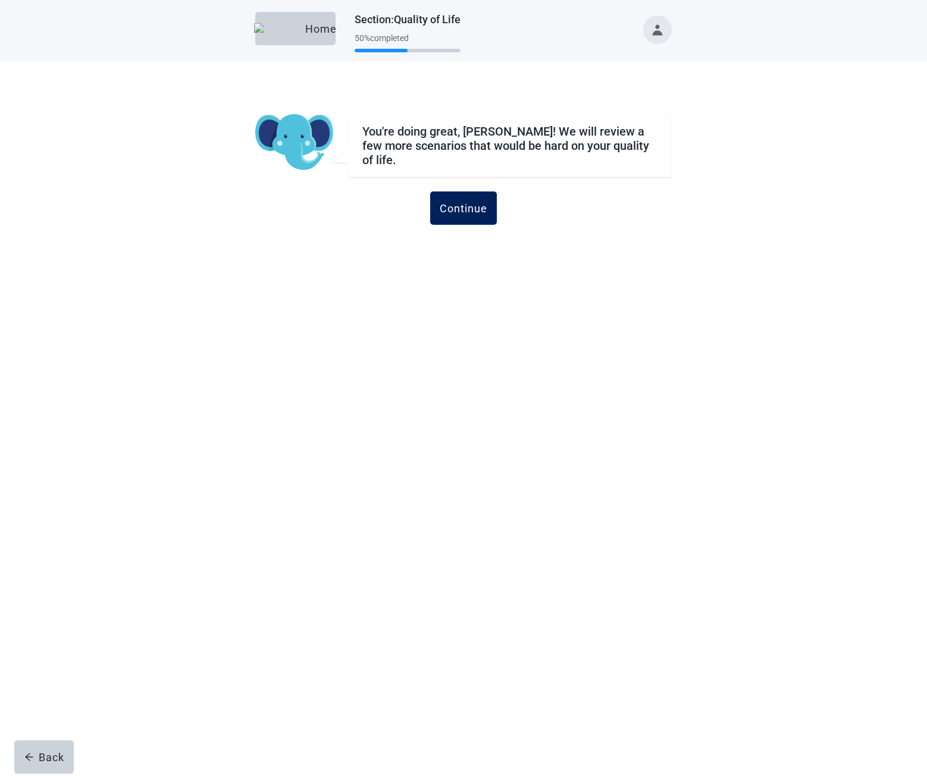
click at [467, 202] on div "Continue" at bounding box center [464, 208] width 48 height 12
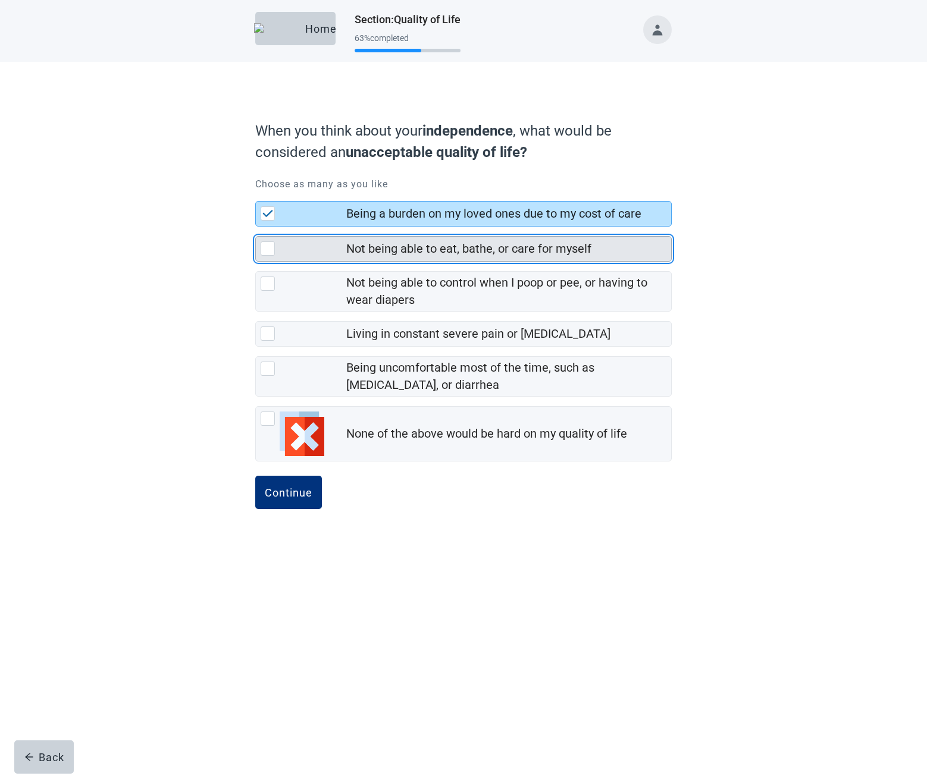
click at [399, 258] on div "Not being able to eat, bathe, or care for myself" at bounding box center [468, 248] width 245 height 17
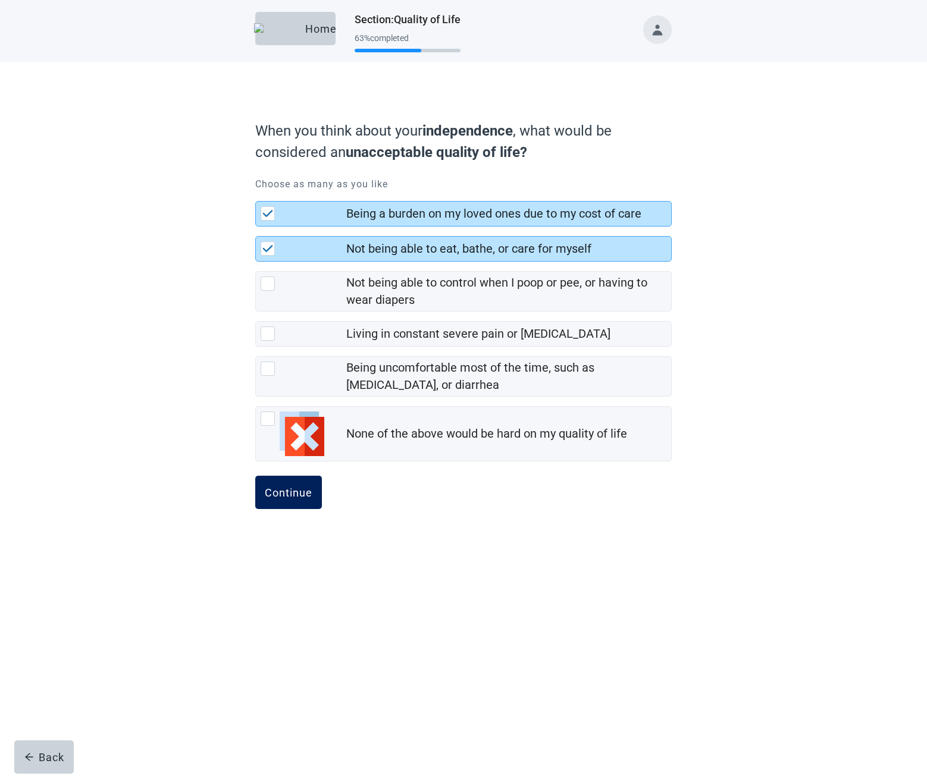
click at [282, 498] on div "Continue" at bounding box center [289, 493] width 48 height 12
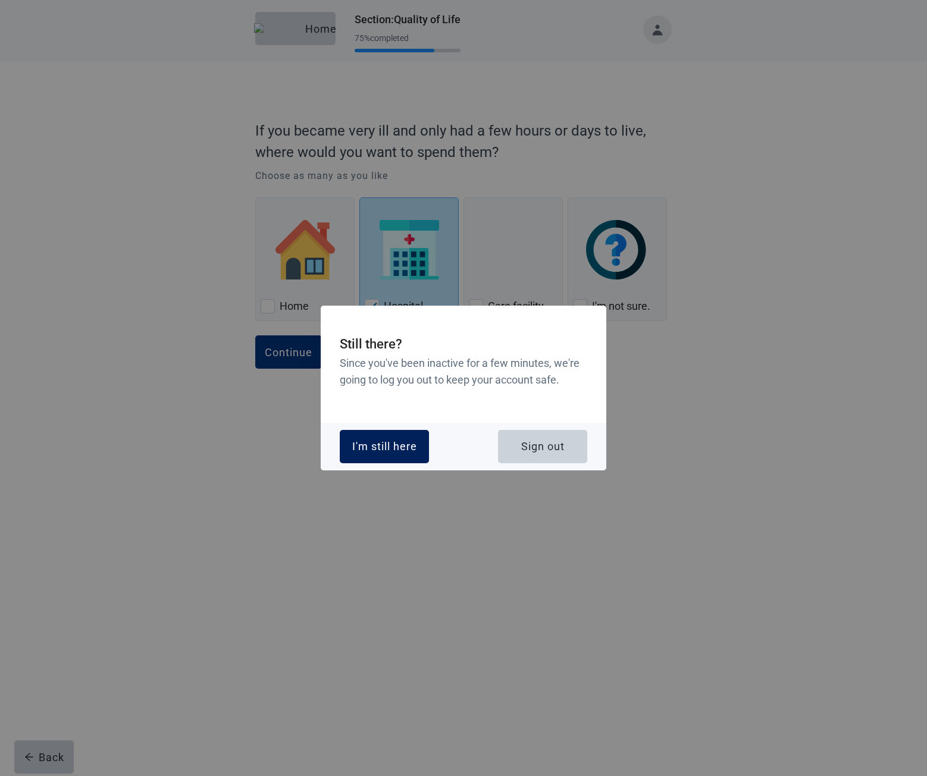
click at [388, 441] on div "I'm still here" at bounding box center [384, 447] width 65 height 12
